Goal: Find specific page/section: Find specific page/section

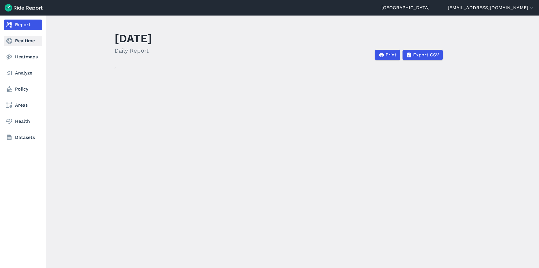
click at [13, 42] on link "Realtime" at bounding box center [23, 41] width 38 height 10
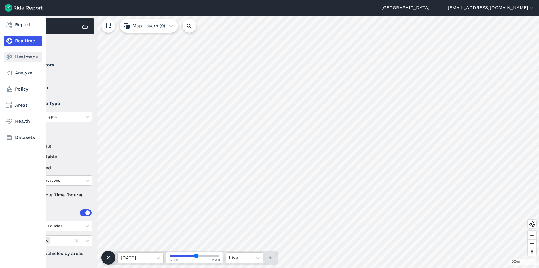
click at [10, 61] on link "Heatmaps" at bounding box center [23, 57] width 38 height 10
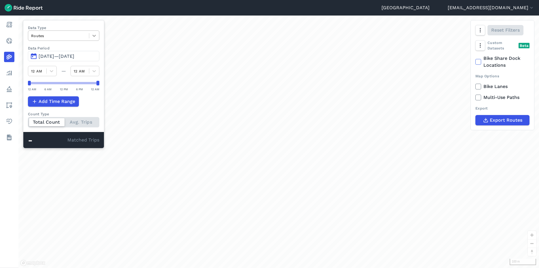
click at [97, 37] on icon at bounding box center [94, 36] width 6 height 6
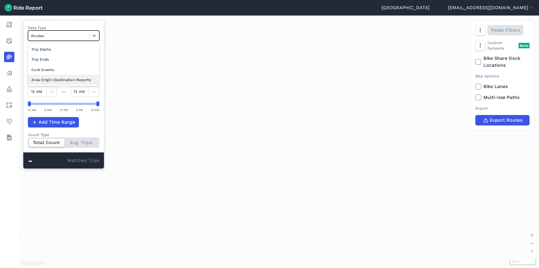
click at [77, 75] on div "Area Origin Destination Reports" at bounding box center [63, 80] width 71 height 10
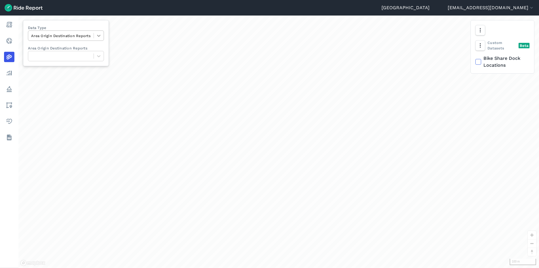
click at [100, 37] on icon at bounding box center [99, 36] width 6 height 6
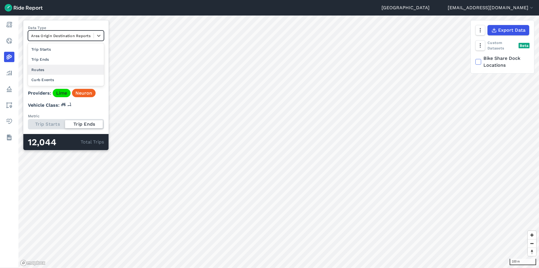
click at [59, 67] on div "Routes" at bounding box center [66, 70] width 76 height 10
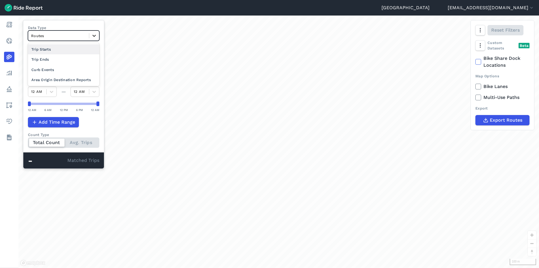
click at [96, 37] on icon at bounding box center [94, 36] width 6 height 6
click at [69, 72] on div "Curb Events" at bounding box center [63, 70] width 71 height 10
